Goal: Task Accomplishment & Management: Manage account settings

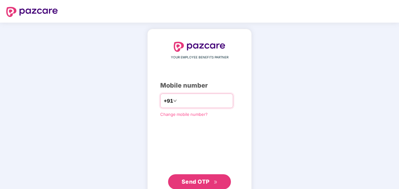
click at [178, 101] on input "*********" at bounding box center [203, 101] width 51 height 10
type input "**********"
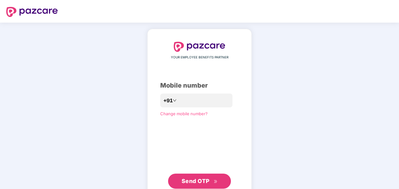
click at [191, 180] on span "Send OTP" at bounding box center [195, 181] width 28 height 7
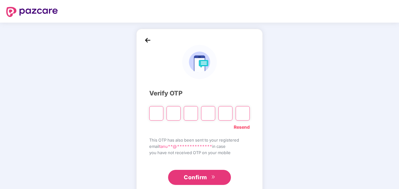
type input "*"
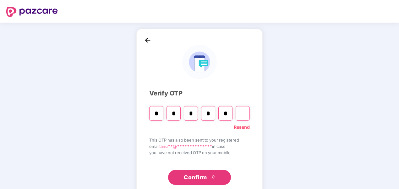
type input "*"
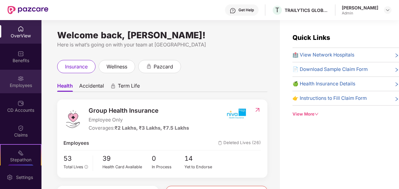
click at [19, 83] on div "Employees" at bounding box center [20, 85] width 41 height 6
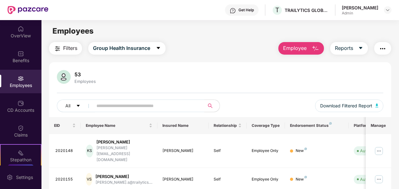
click at [308, 46] on button "Employee" at bounding box center [301, 48] width 46 height 13
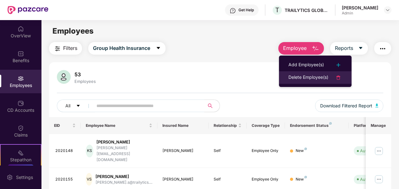
click at [299, 75] on div "Delete Employee(s)" at bounding box center [308, 78] width 40 height 8
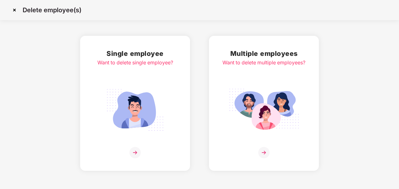
click at [140, 90] on img at bounding box center [135, 109] width 70 height 49
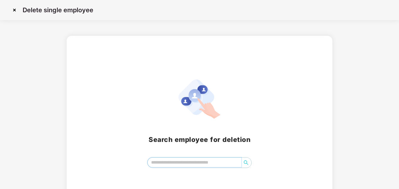
click at [179, 161] on input "search" at bounding box center [195, 162] width 94 height 9
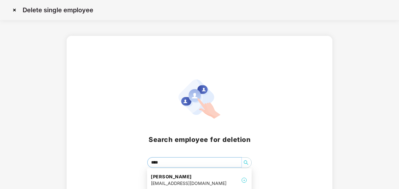
type input "*****"
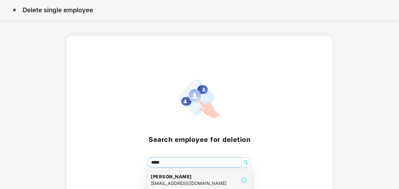
click at [174, 178] on h4 "[PERSON_NAME]" at bounding box center [189, 177] width 76 height 6
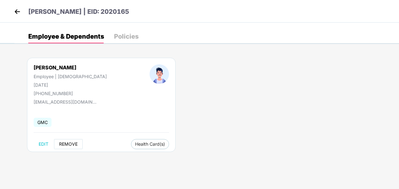
click at [68, 142] on span "REMOVE" at bounding box center [68, 144] width 19 height 5
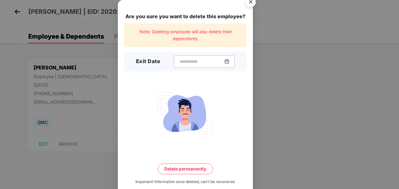
click at [179, 60] on input at bounding box center [201, 61] width 45 height 7
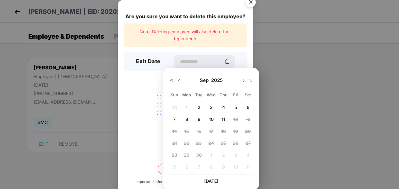
click at [222, 119] on span "11" at bounding box center [223, 118] width 4 height 5
type input "**********"
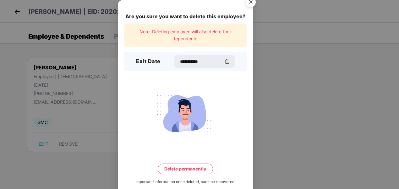
click at [186, 168] on button "Delete permanently" at bounding box center [185, 169] width 55 height 11
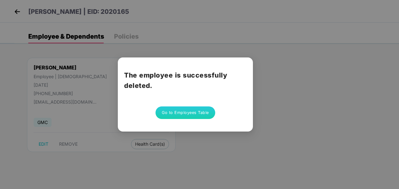
click at [168, 113] on button "Go to Employees Table" at bounding box center [185, 112] width 60 height 13
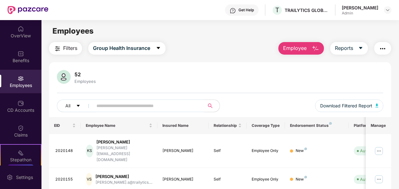
click at [313, 46] on img "button" at bounding box center [315, 49] width 8 height 8
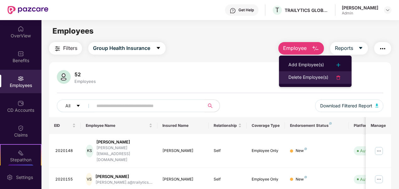
click at [296, 75] on div "Delete Employee(s)" at bounding box center [308, 78] width 40 height 8
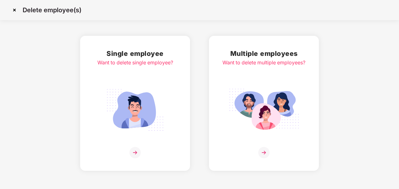
click at [128, 114] on img at bounding box center [135, 109] width 70 height 49
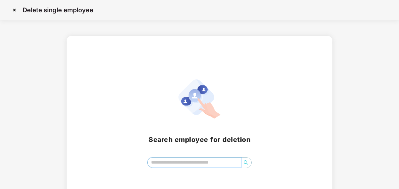
click at [176, 160] on input "search" at bounding box center [195, 162] width 94 height 9
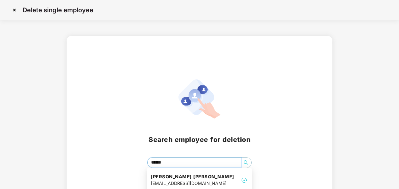
type input "*******"
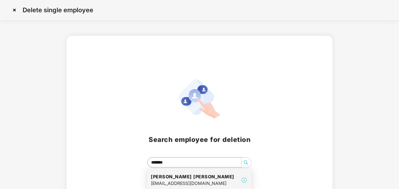
click at [180, 179] on h4 "[PERSON_NAME] [PERSON_NAME]" at bounding box center [192, 177] width 83 height 6
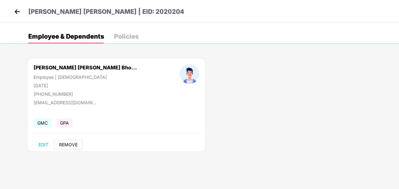
click at [64, 145] on span "REMOVE" at bounding box center [68, 144] width 19 height 5
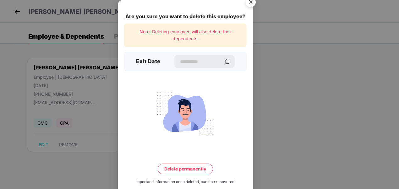
click at [179, 54] on div "Exit Date" at bounding box center [185, 61] width 122 height 19
click at [179, 59] on input at bounding box center [201, 61] width 45 height 7
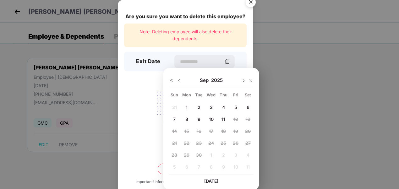
click at [224, 119] on span "11" at bounding box center [223, 118] width 4 height 5
type input "**********"
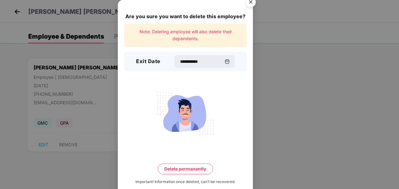
click at [181, 171] on button "Delete permanently" at bounding box center [185, 169] width 55 height 11
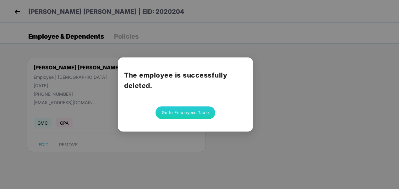
click at [172, 112] on button "Go to Employees Table" at bounding box center [185, 112] width 60 height 13
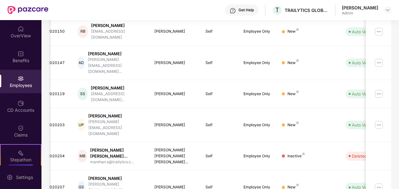
scroll to position [201, 0]
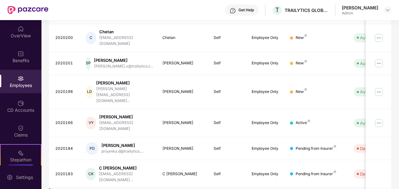
scroll to position [0, 65]
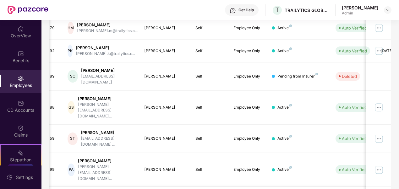
scroll to position [195, 0]
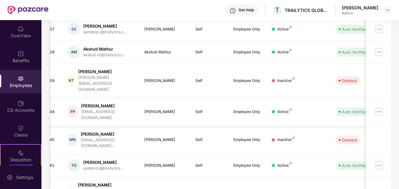
scroll to position [0, 0]
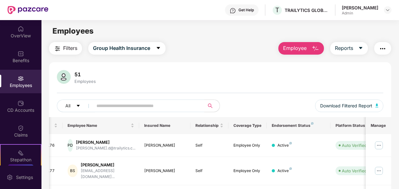
click at [308, 50] on button "Employee" at bounding box center [301, 48] width 46 height 13
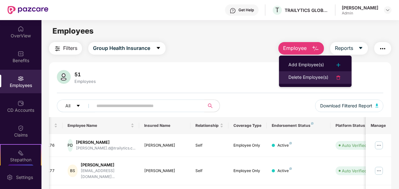
click at [300, 77] on div "Delete Employee(s)" at bounding box center [308, 78] width 40 height 8
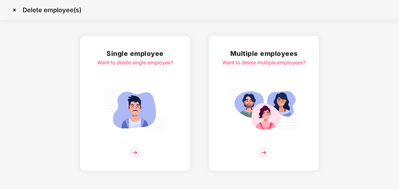
click at [117, 117] on img at bounding box center [135, 109] width 70 height 49
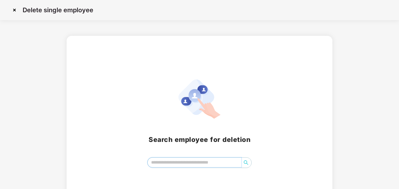
click at [205, 163] on input "search" at bounding box center [195, 162] width 94 height 9
type input "******"
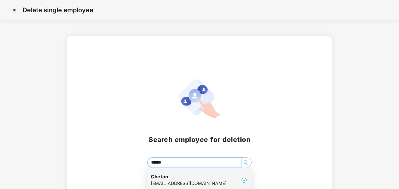
click at [161, 181] on div "[EMAIL_ADDRESS][DOMAIN_NAME]" at bounding box center [189, 183] width 76 height 7
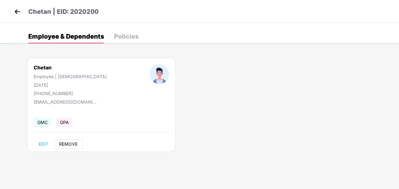
click at [62, 144] on span "REMOVE" at bounding box center [68, 144] width 19 height 5
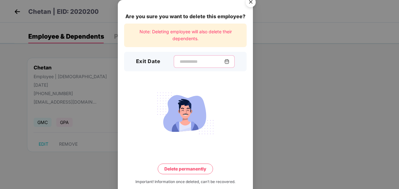
click at [183, 61] on input at bounding box center [201, 61] width 45 height 7
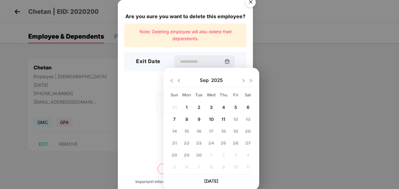
click at [184, 119] on div "8" at bounding box center [186, 118] width 9 height 9
type input "**********"
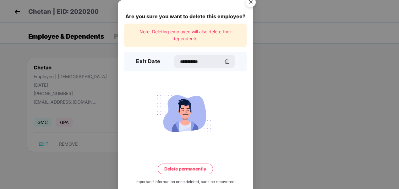
click at [182, 169] on button "Delete permanently" at bounding box center [185, 169] width 55 height 11
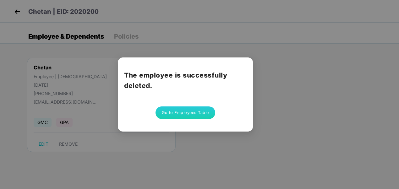
click at [181, 117] on button "Go to Employees Table" at bounding box center [185, 112] width 60 height 13
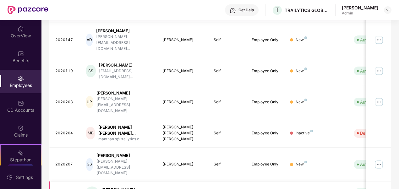
scroll to position [201, 0]
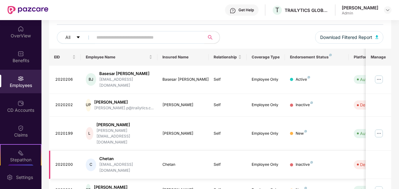
scroll to position [195, 0]
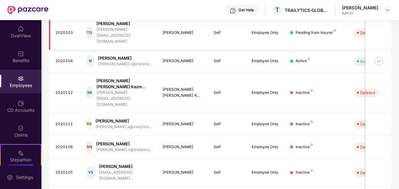
scroll to position [201, 0]
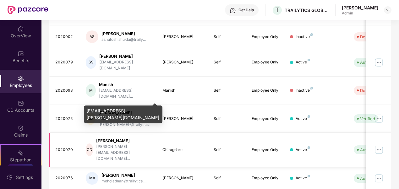
scroll to position [195, 0]
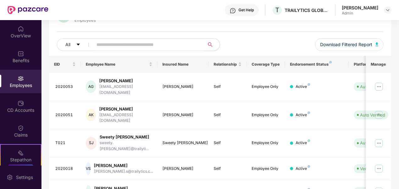
scroll to position [173, 0]
